Goal: Task Accomplishment & Management: Complete application form

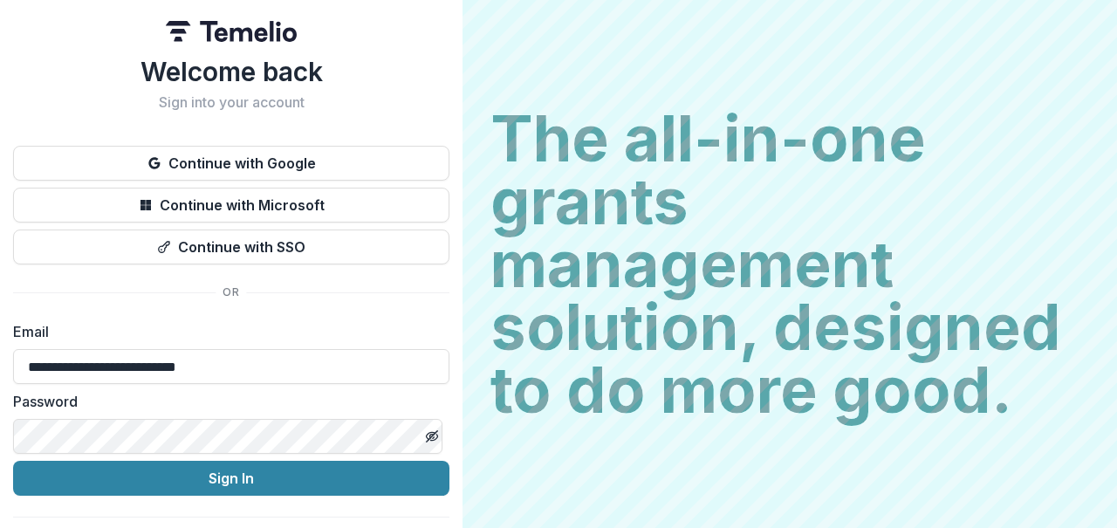
type input "**********"
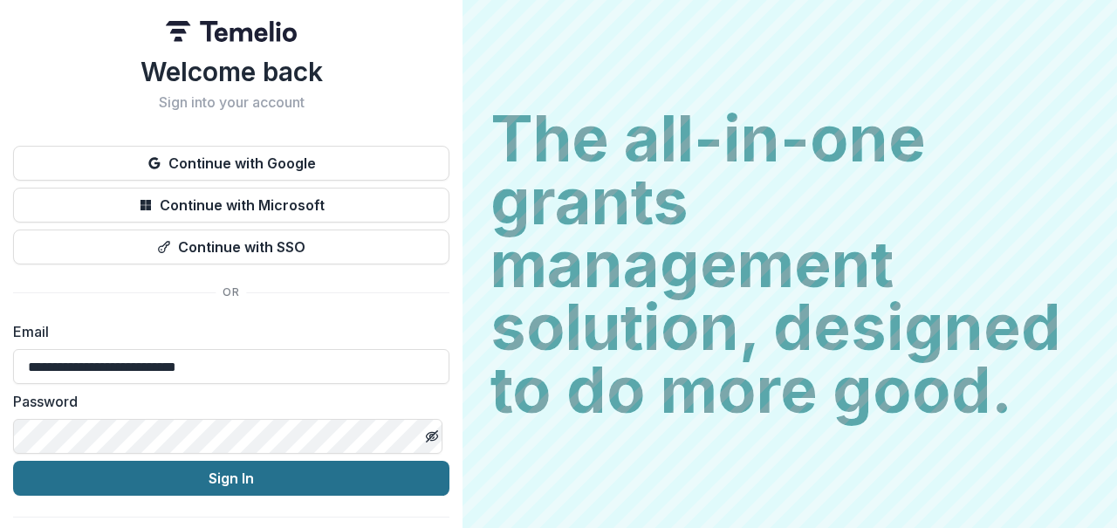
click at [245, 480] on button "Sign In" at bounding box center [231, 478] width 436 height 35
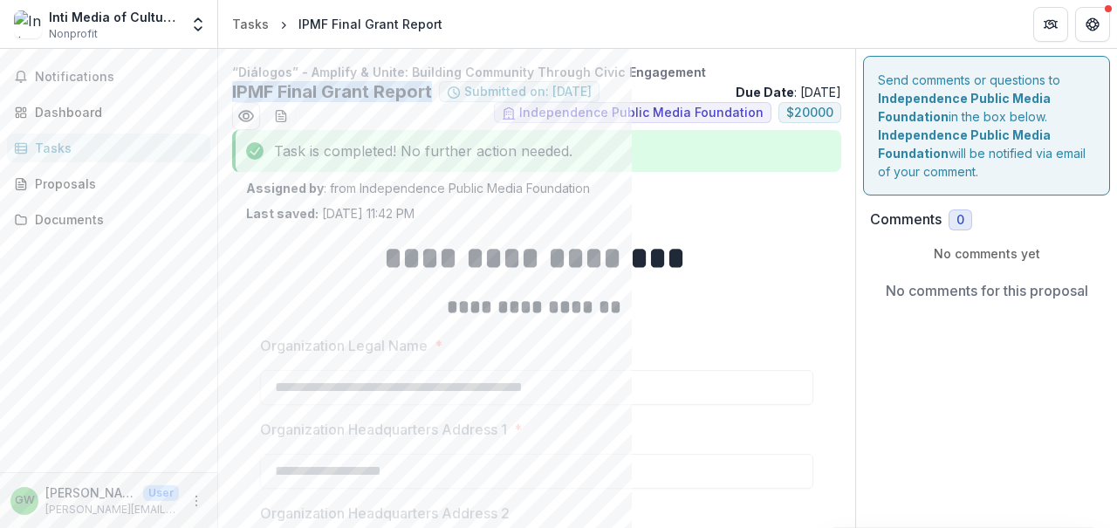
drag, startPoint x: 435, startPoint y: 91, endPoint x: 230, endPoint y: 92, distance: 205.1
copy h2 "IPMF Final Grant Report"
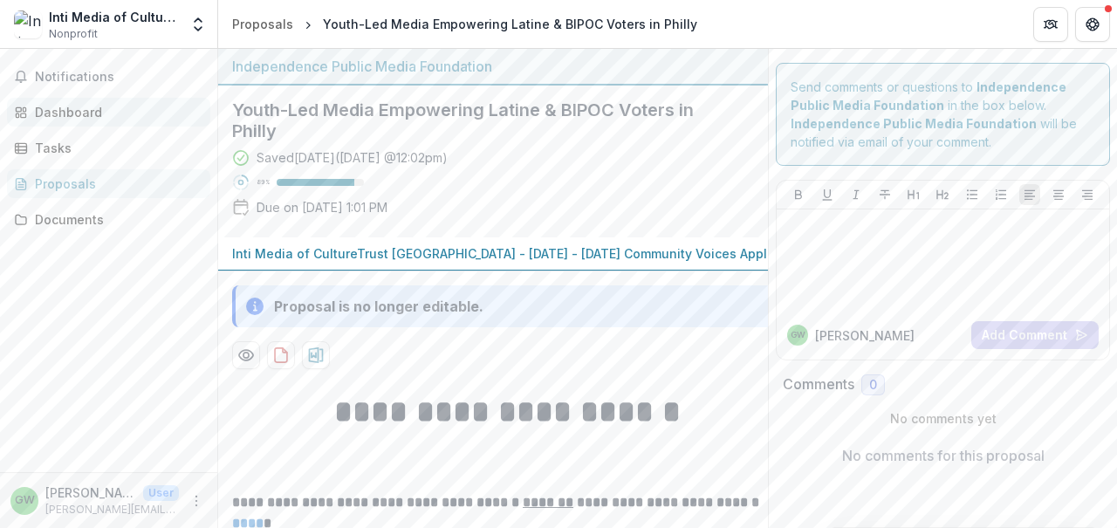
click at [77, 121] on link "Dashboard" at bounding box center [108, 112] width 203 height 29
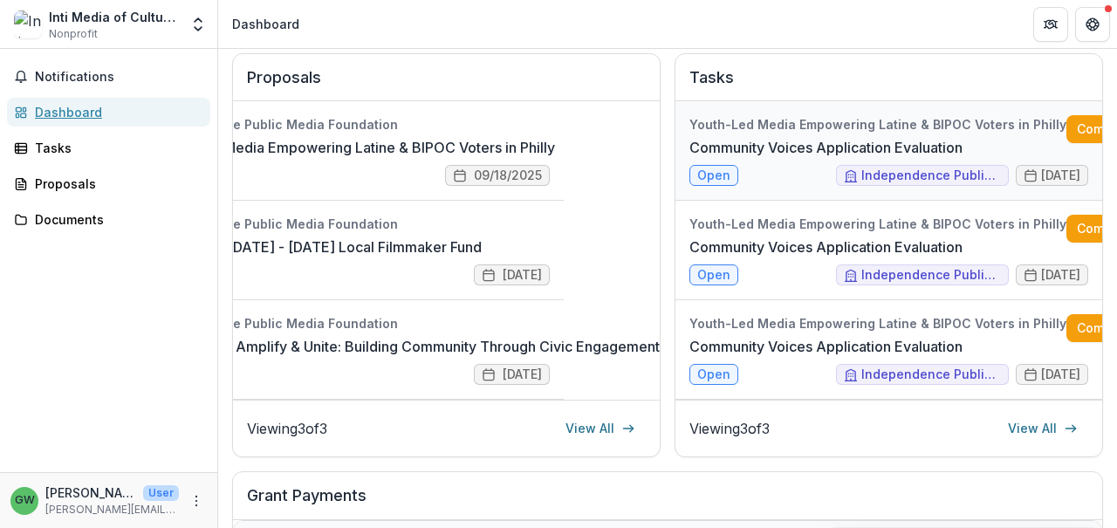
scroll to position [0, 48]
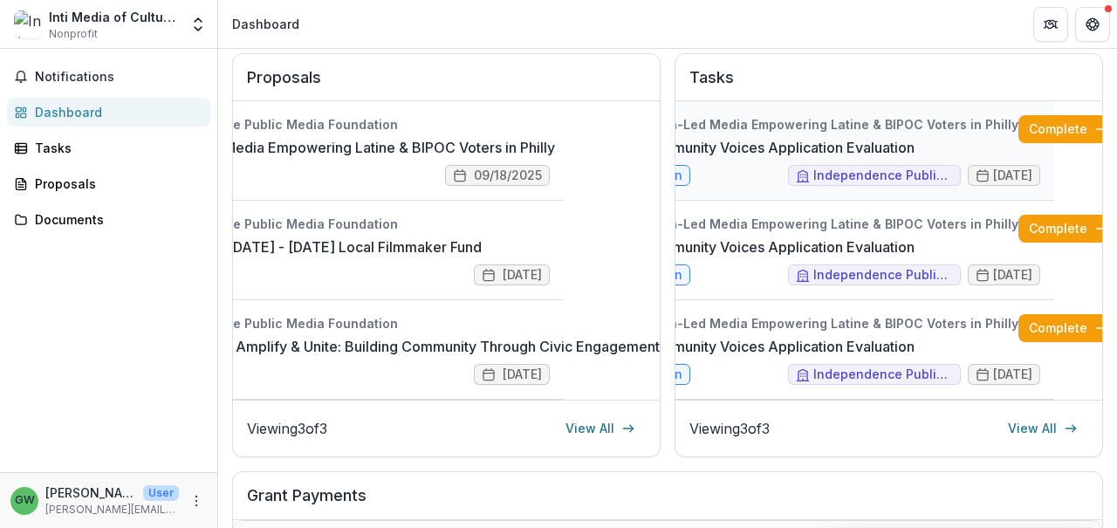
click at [867, 137] on link "Community Voices Application Evaluation" at bounding box center [778, 147] width 273 height 21
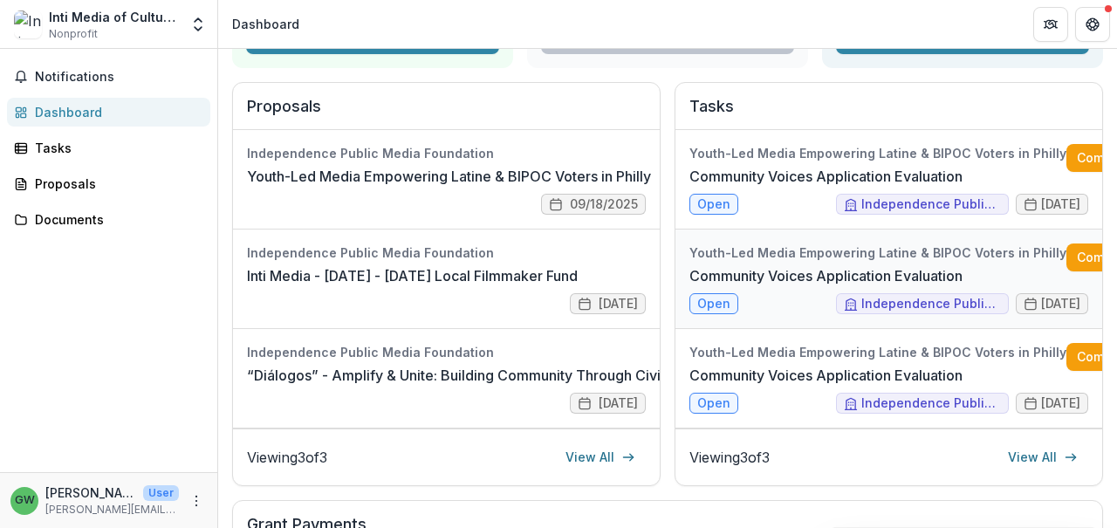
click at [784, 268] on link "Community Voices Application Evaluation" at bounding box center [826, 275] width 273 height 21
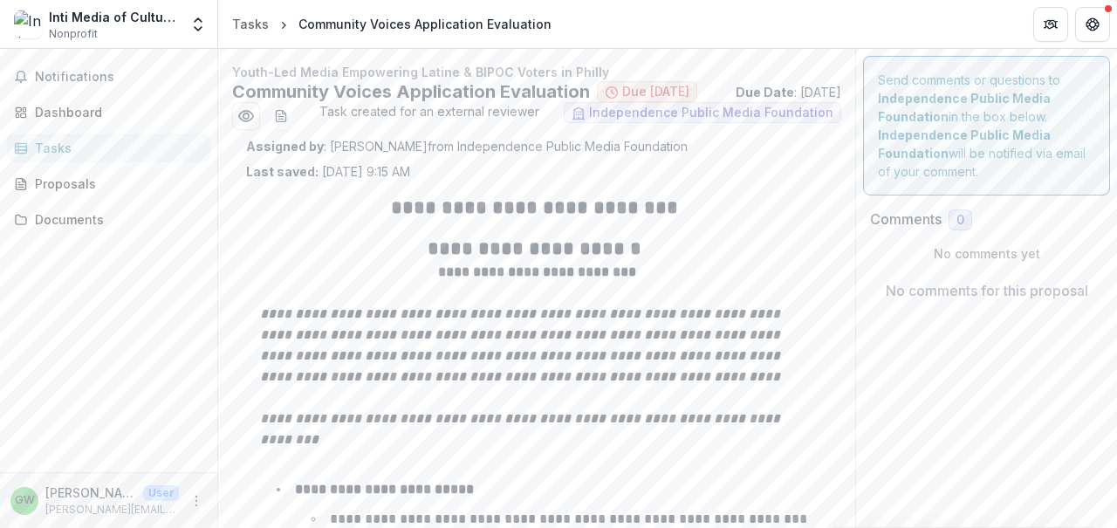
scroll to position [153, 0]
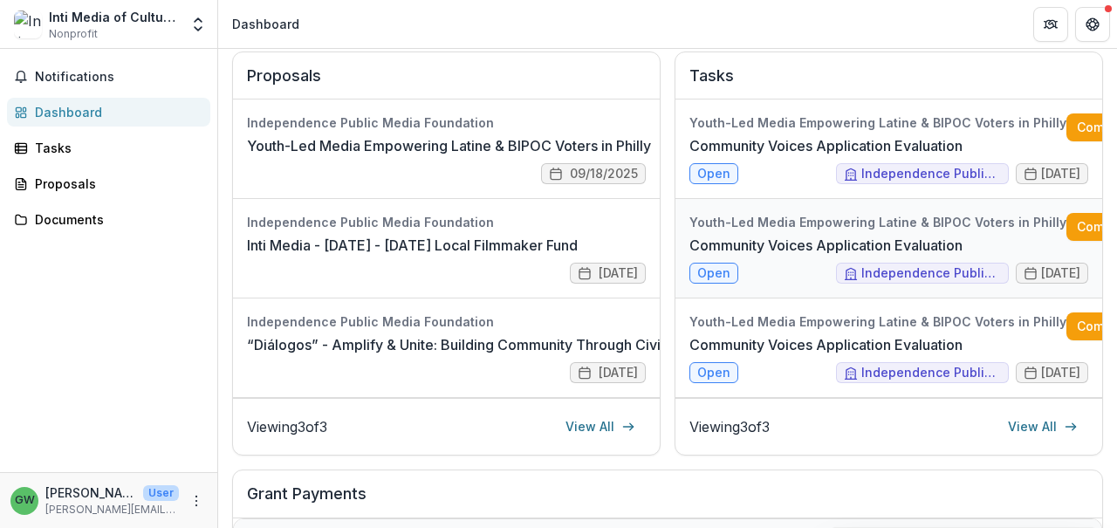
scroll to position [132, 0]
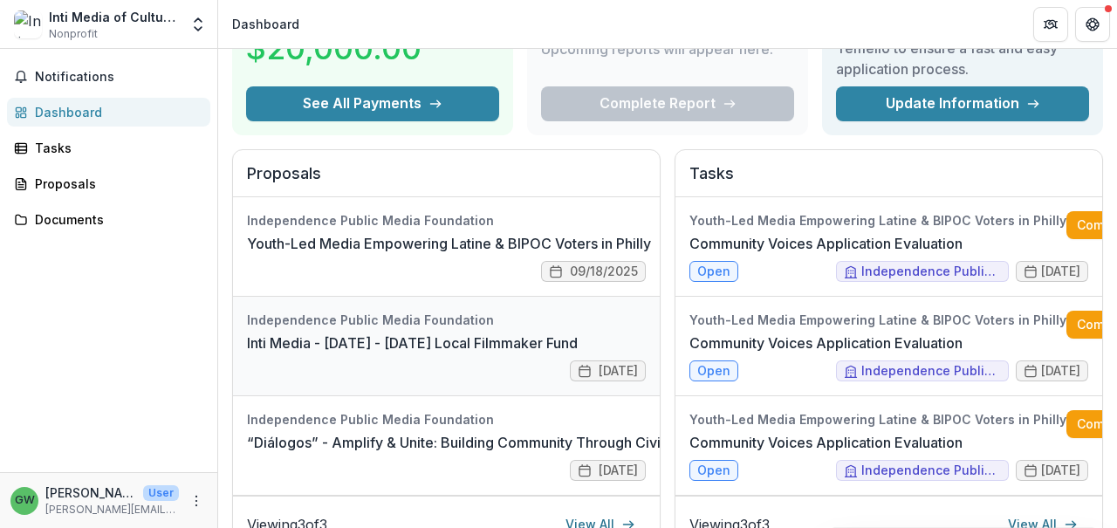
click at [421, 333] on link "Inti Media - 2025 - 2025 Local Filmmaker Fund" at bounding box center [412, 343] width 331 height 21
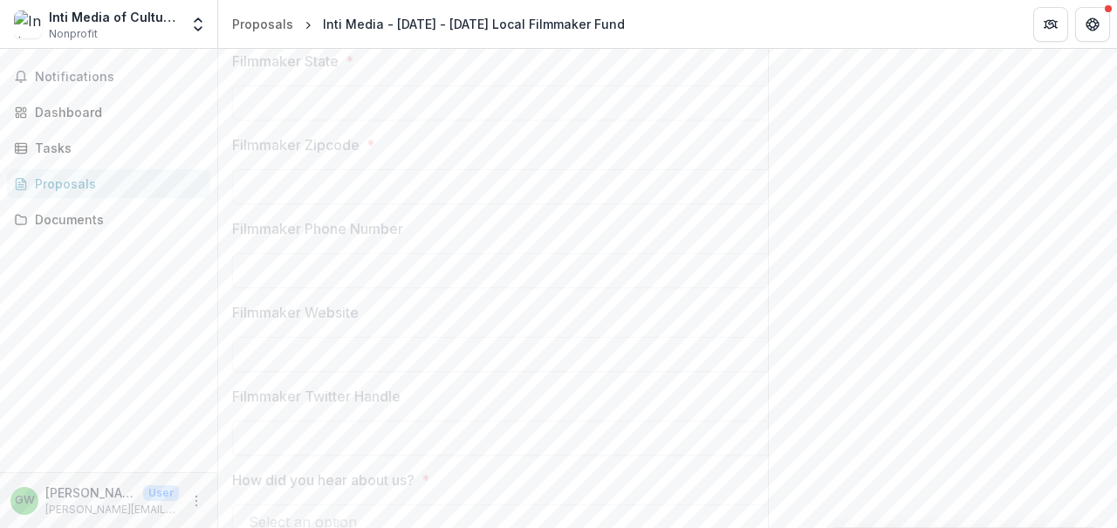
scroll to position [2912, 0]
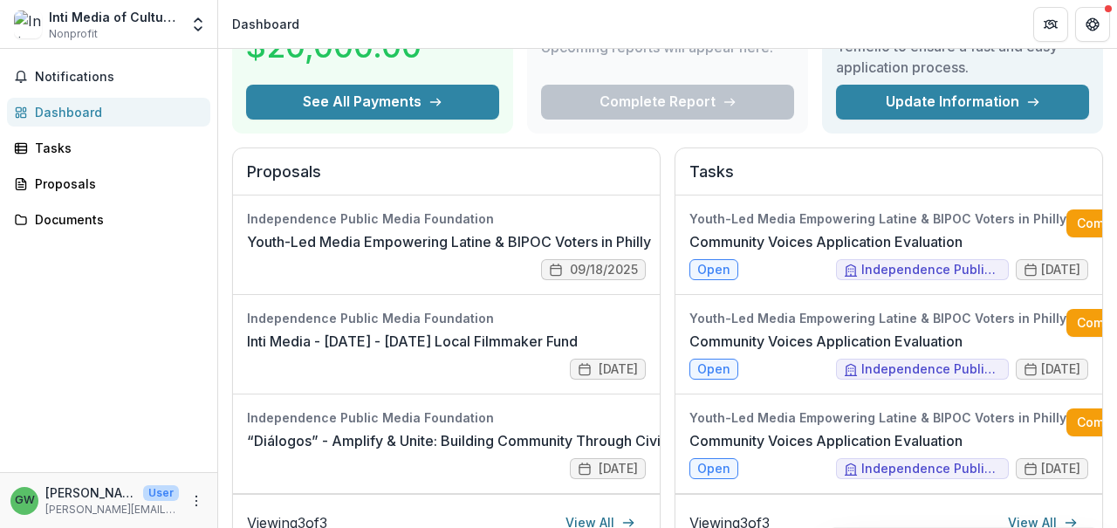
scroll to position [262, 0]
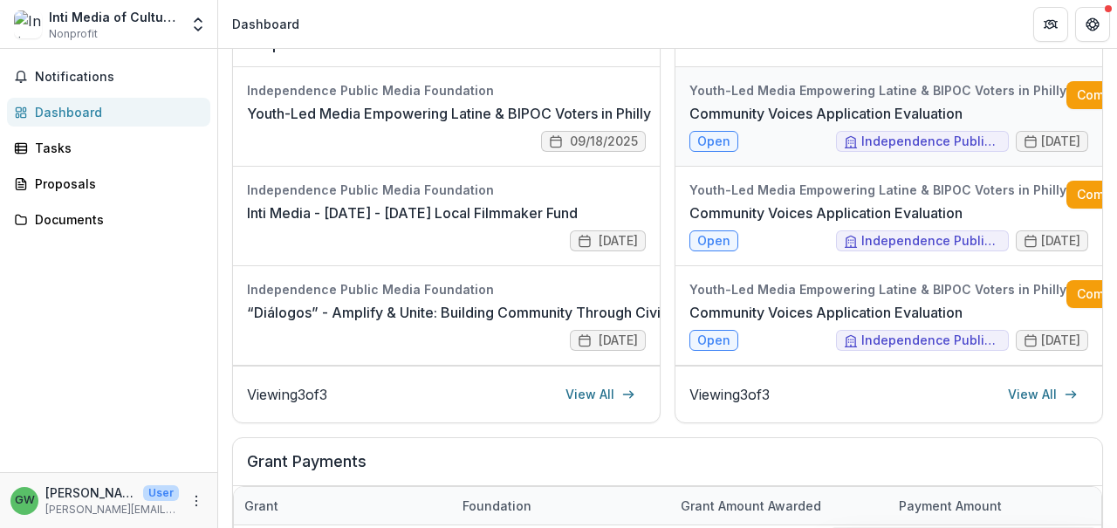
click at [859, 120] on link "Community Voices Application Evaluation" at bounding box center [826, 113] width 273 height 21
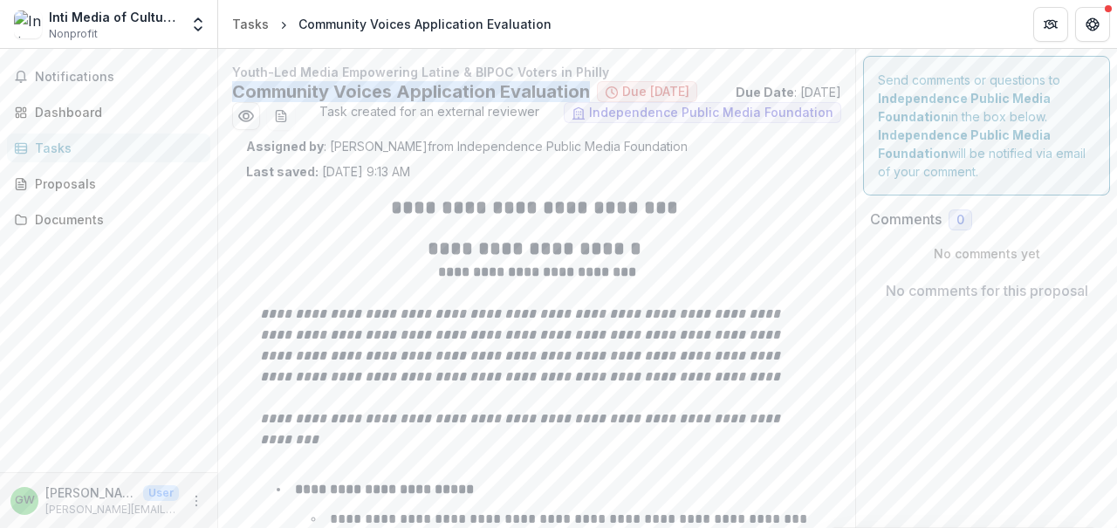
drag, startPoint x: 600, startPoint y: 95, endPoint x: 222, endPoint y: 93, distance: 378.0
copy h2 "Community Voices Application Evaluation"
